Goal: Transaction & Acquisition: Purchase product/service

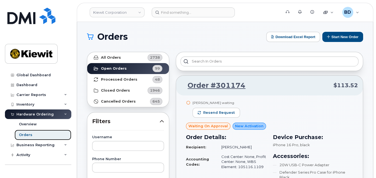
click at [43, 129] on link "Orders" at bounding box center [43, 135] width 57 height 10
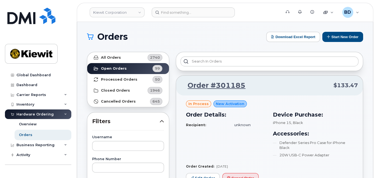
scroll to position [73, 0]
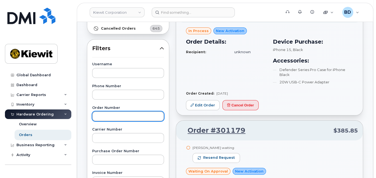
click at [97, 117] on input "text" at bounding box center [128, 116] width 72 height 10
type input "300570"
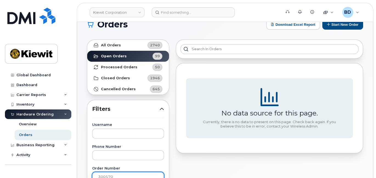
scroll to position [0, 0]
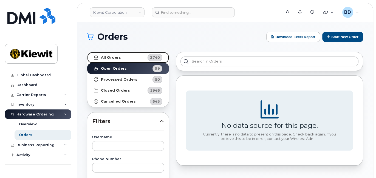
click at [114, 60] on link "All Orders 2740" at bounding box center [128, 57] width 82 height 11
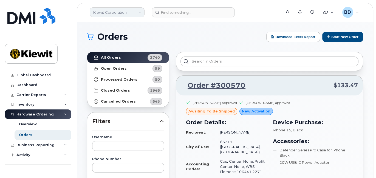
click at [111, 13] on link "Kiewit Corporation" at bounding box center [117, 12] width 55 height 10
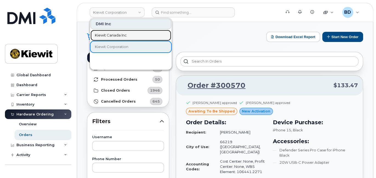
click at [114, 35] on span "Kiewit Canada Inc" at bounding box center [111, 35] width 32 height 5
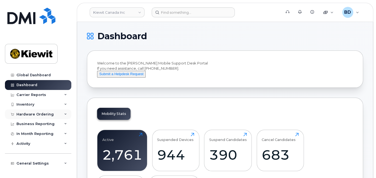
click at [64, 113] on icon at bounding box center [65, 114] width 3 height 3
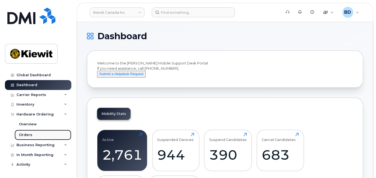
click at [44, 137] on link "Orders" at bounding box center [43, 135] width 57 height 10
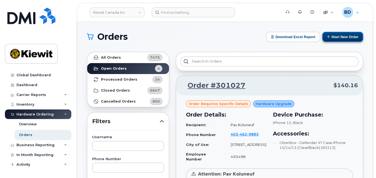
click at [349, 38] on button "Start New Order" at bounding box center [342, 37] width 41 height 10
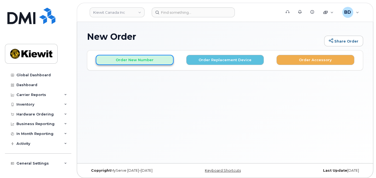
click at [124, 60] on button "Order New Number" at bounding box center [135, 60] width 78 height 10
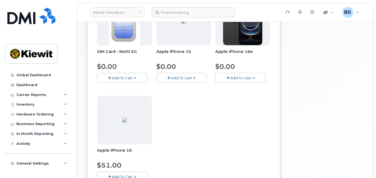
scroll to position [73, 0]
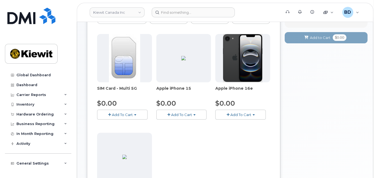
click at [179, 116] on span "Add To Cart" at bounding box center [181, 115] width 21 height 4
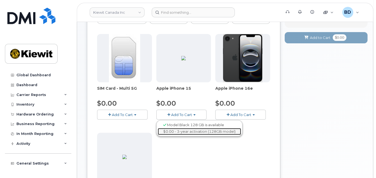
click at [179, 131] on link "$0.00 - 3-year activation (128GB model)" at bounding box center [199, 131] width 83 height 7
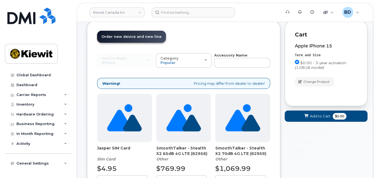
scroll to position [0, 0]
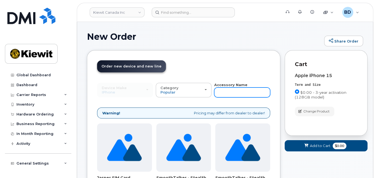
click at [233, 90] on input "text" at bounding box center [242, 93] width 56 height 10
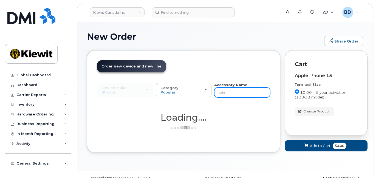
type input "case"
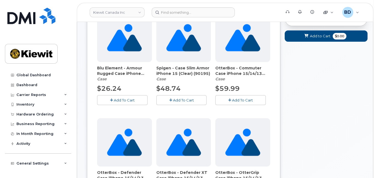
scroll to position [110, 0]
click at [241, 98] on span "Add To Cart" at bounding box center [242, 100] width 21 height 4
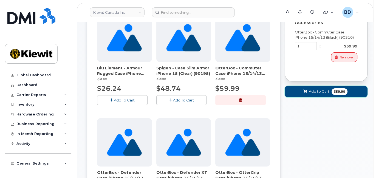
click at [319, 91] on span "Add to Cart" at bounding box center [319, 91] width 21 height 5
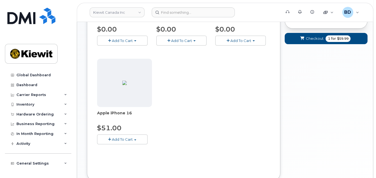
scroll to position [75, 0]
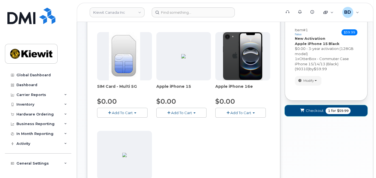
click at [312, 108] on span "Checkout" at bounding box center [315, 110] width 18 height 5
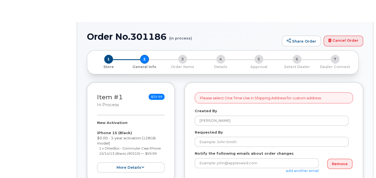
select select
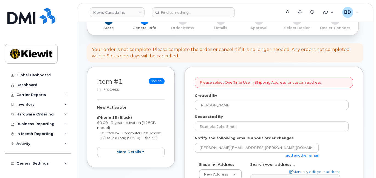
scroll to position [110, 0]
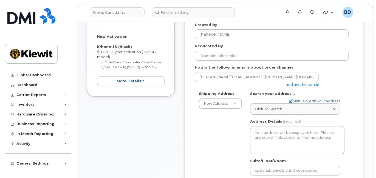
click at [299, 83] on link "add another email" at bounding box center [302, 84] width 33 height 4
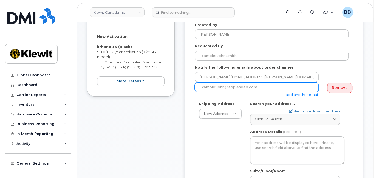
click at [223, 86] on input "email" at bounding box center [257, 87] width 124 height 10
paste input "[EMAIL_ADDRESS][PERSON_NAME][PERSON_NAME][DOMAIN_NAME]"
type input "[EMAIL_ADDRESS][PERSON_NAME][PERSON_NAME][DOMAIN_NAME]"
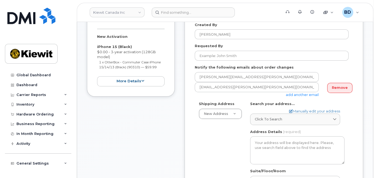
click at [349, 103] on div "Shipping Address New Address New Address [STREET_ADDRESS][GEOGRAPHIC_DATA][STRE…" at bounding box center [274, 166] width 158 height 131
click at [302, 110] on link "Manually edit your address" at bounding box center [314, 111] width 51 height 5
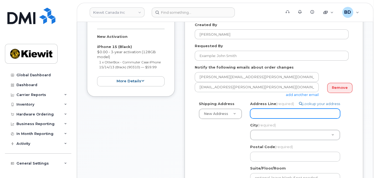
click at [264, 115] on input "Address Line (required)" at bounding box center [295, 114] width 90 height 10
paste input "10333 Southport Road S.W"
select select
type input "10333 Southport Road S.W"
select select
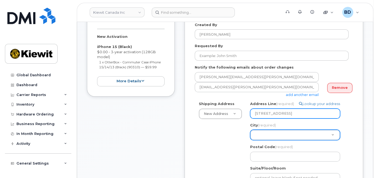
type input "10333 Southport Road S.W."
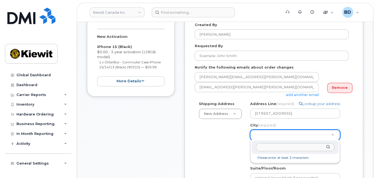
drag, startPoint x: 276, startPoint y: 133, endPoint x: 278, endPoint y: 129, distance: 4.3
type input "calga"
select select
type input "88"
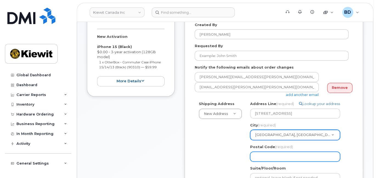
click at [268, 156] on input "Postal Code (required)" at bounding box center [295, 157] width 90 height 10
paste input "T2W 3X6"
select select
type input "T2W 3X6"
click at [265, 155] on input "T2W 3X6" at bounding box center [295, 157] width 90 height 10
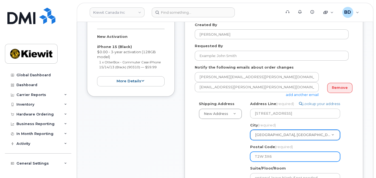
select select
type input "T2W3X6"
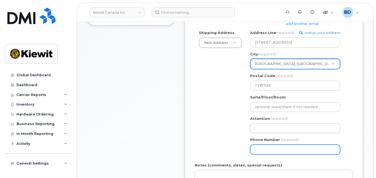
scroll to position [183, 0]
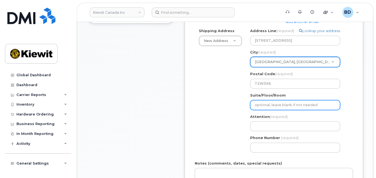
paste input "Suite 200,"
click at [263, 106] on input "Suite/Floor/Room" at bounding box center [295, 105] width 90 height 10
select select
type input "Suite 200,"
select select
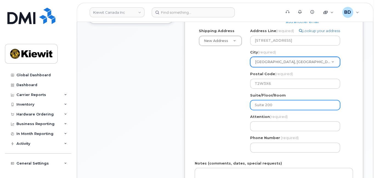
type input "Suite 200"
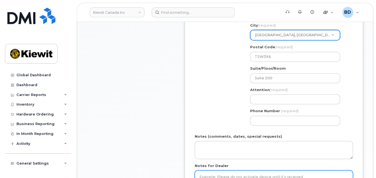
scroll to position [220, 0]
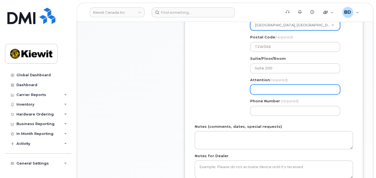
paste input "Louis.Chartrand"
select select
type input "Louis.Chartrand"
click at [259, 88] on input "Louis.Chartrand" at bounding box center [295, 90] width 90 height 10
select select
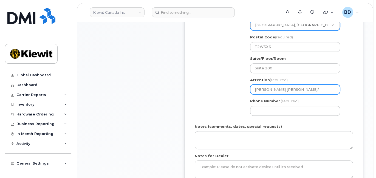
type input "Louis.Chartrand/"
click at [290, 90] on input "Louis.Chartrand/" at bounding box center [295, 90] width 90 height 10
paste input "[PERSON_NAME]"
select select
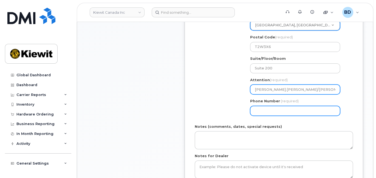
type input "[PERSON_NAME].[PERSON_NAME]/[PERSON_NAME]"
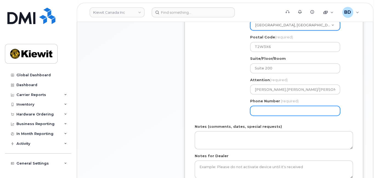
click at [269, 108] on input "Phone Number" at bounding box center [295, 111] width 90 height 10
type input "877772770"
select select
type input "8777727707"
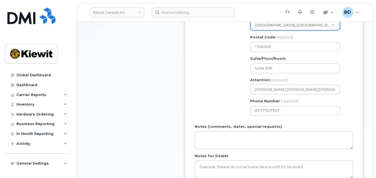
click at [224, 149] on form "Please select One Time Use in Shipping Address for custom address. Created By B…" at bounding box center [274, 44] width 158 height 296
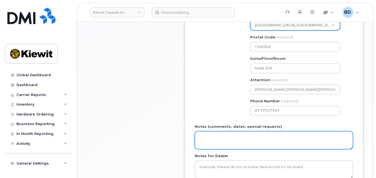
click at [221, 141] on textarea "Notes (comments, dates, special requests)" at bounding box center [274, 140] width 158 height 18
type textarea "Please Ship ASAP"
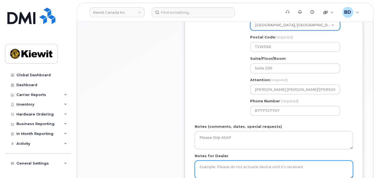
click at [217, 169] on textarea "Notes for Dealer" at bounding box center [274, 170] width 158 height 18
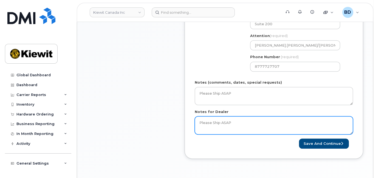
scroll to position [329, 0]
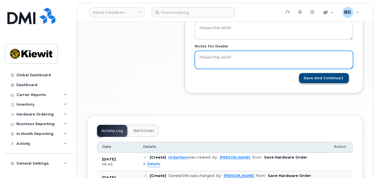
type textarea "Please Ship ASAP"
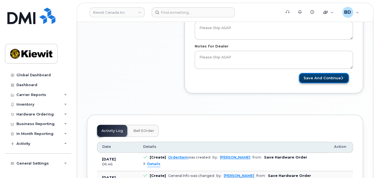
click at [325, 78] on button "Save and Continue" at bounding box center [324, 78] width 50 height 10
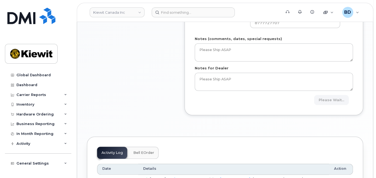
scroll to position [293, 0]
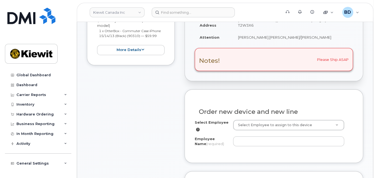
scroll to position [183, 0]
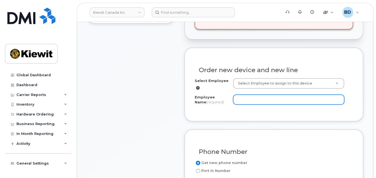
click at [245, 100] on input "Employee Name (required)" at bounding box center [288, 100] width 111 height 10
paste input "[PERSON_NAME]"
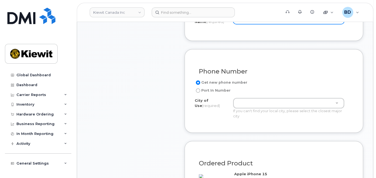
scroll to position [329, 0]
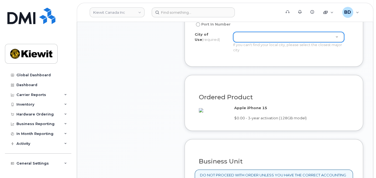
type input "[PERSON_NAME]"
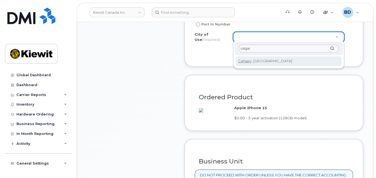
type input "calgar"
type input "88"
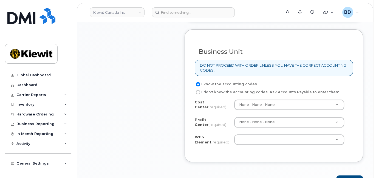
scroll to position [476, 0]
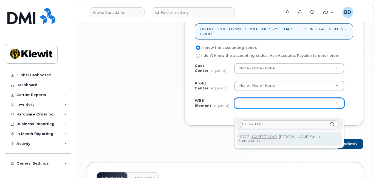
type input "105877.1140"
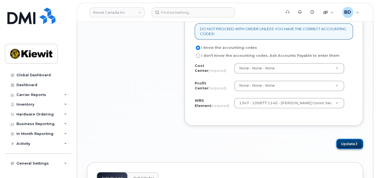
click at [347, 149] on button "Update" at bounding box center [349, 144] width 27 height 10
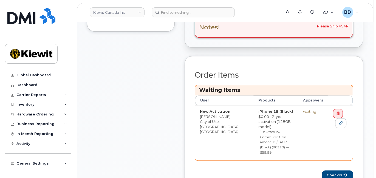
scroll to position [220, 0]
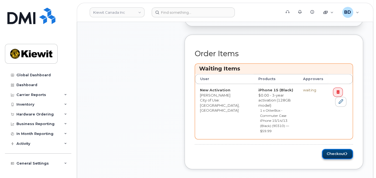
click at [333, 149] on button "Checkout" at bounding box center [337, 154] width 31 height 10
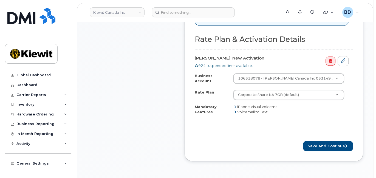
scroll to position [293, 0]
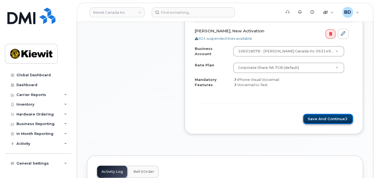
click at [327, 114] on button "Save and Continue" at bounding box center [328, 119] width 50 height 10
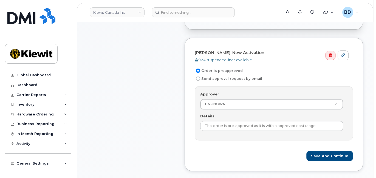
scroll to position [183, 0]
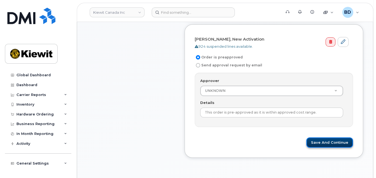
click at [334, 142] on button "Save and Continue" at bounding box center [330, 143] width 47 height 10
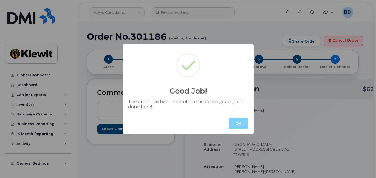
click at [238, 123] on button "OK" at bounding box center [238, 123] width 19 height 11
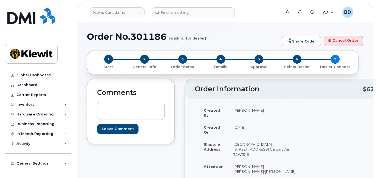
click at [145, 34] on h1 "Order No.301186 (waiting for dealer)" at bounding box center [183, 37] width 192 height 10
copy h1 "301186"
click at [64, 114] on icon at bounding box center [65, 114] width 3 height 3
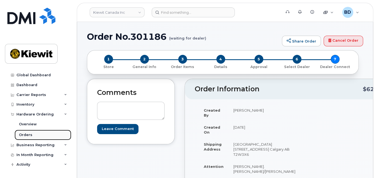
click at [47, 137] on link "Orders" at bounding box center [43, 135] width 57 height 10
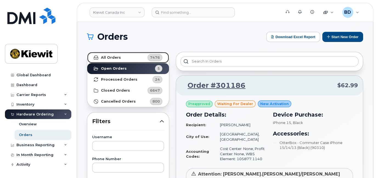
click at [153, 56] on span "7476" at bounding box center [155, 57] width 10 height 5
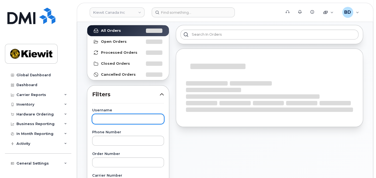
scroll to position [37, 0]
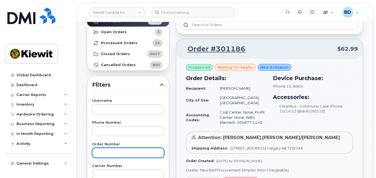
click at [104, 152] on input "text" at bounding box center [128, 153] width 72 height 10
type input "300526"
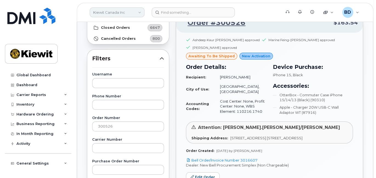
scroll to position [0, 0]
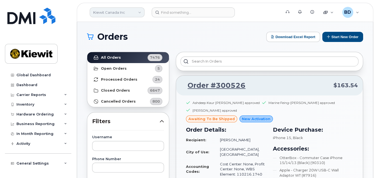
click at [134, 13] on link "Kiewit Canada Inc" at bounding box center [117, 12] width 55 height 10
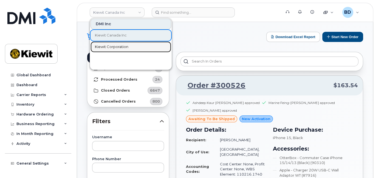
click at [117, 44] on span "Kiewit Corporation" at bounding box center [111, 46] width 33 height 5
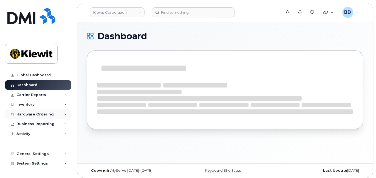
click at [64, 113] on icon at bounding box center [65, 114] width 3 height 3
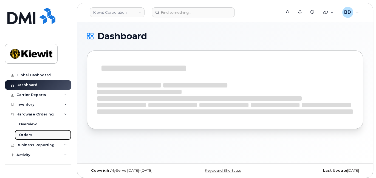
click at [46, 136] on link "Orders" at bounding box center [43, 135] width 57 height 10
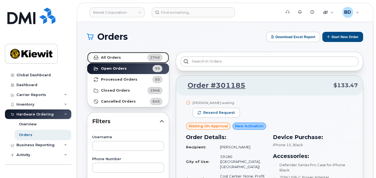
click at [119, 56] on strong "All Orders" at bounding box center [111, 57] width 20 height 4
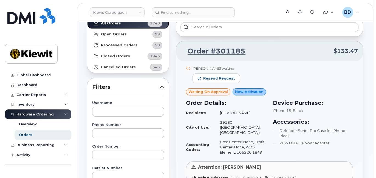
scroll to position [73, 0]
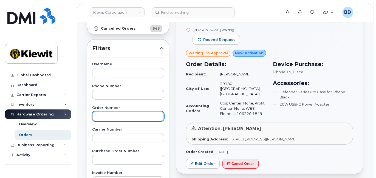
click at [102, 117] on input "text" at bounding box center [128, 116] width 72 height 10
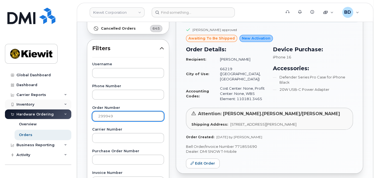
drag, startPoint x: 113, startPoint y: 116, endPoint x: 38, endPoint y: 104, distance: 75.5
click at [77, 106] on div "[PERSON_NAME] Corporation Support Alerts Knowledge Base Quicklinks Suspend / Ca…" at bounding box center [225, 158] width 296 height 419
type input "300225"
